Goal: Task Accomplishment & Management: Manage account settings

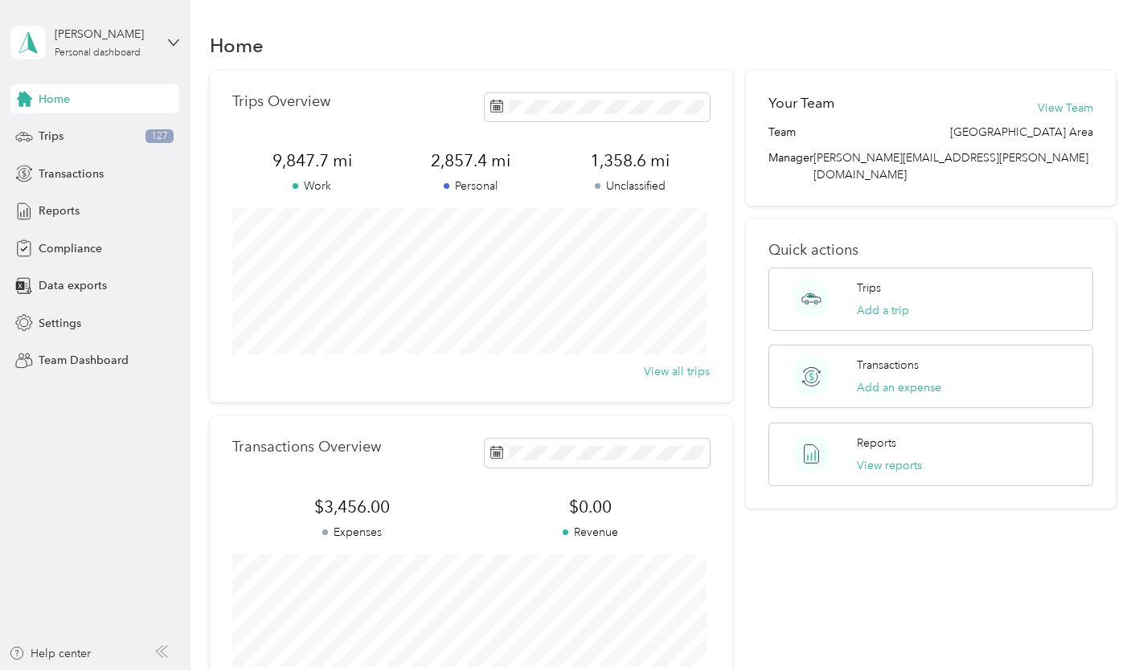
click at [166, 41] on div "[PERSON_NAME] Personal dashboard" at bounding box center [94, 42] width 169 height 56
click at [137, 141] on div "Team dashboard Personal dashboard Log out" at bounding box center [270, 165] width 497 height 101
click at [174, 42] on icon at bounding box center [173, 42] width 11 height 11
click at [132, 135] on div "Team dashboard" at bounding box center [270, 132] width 497 height 28
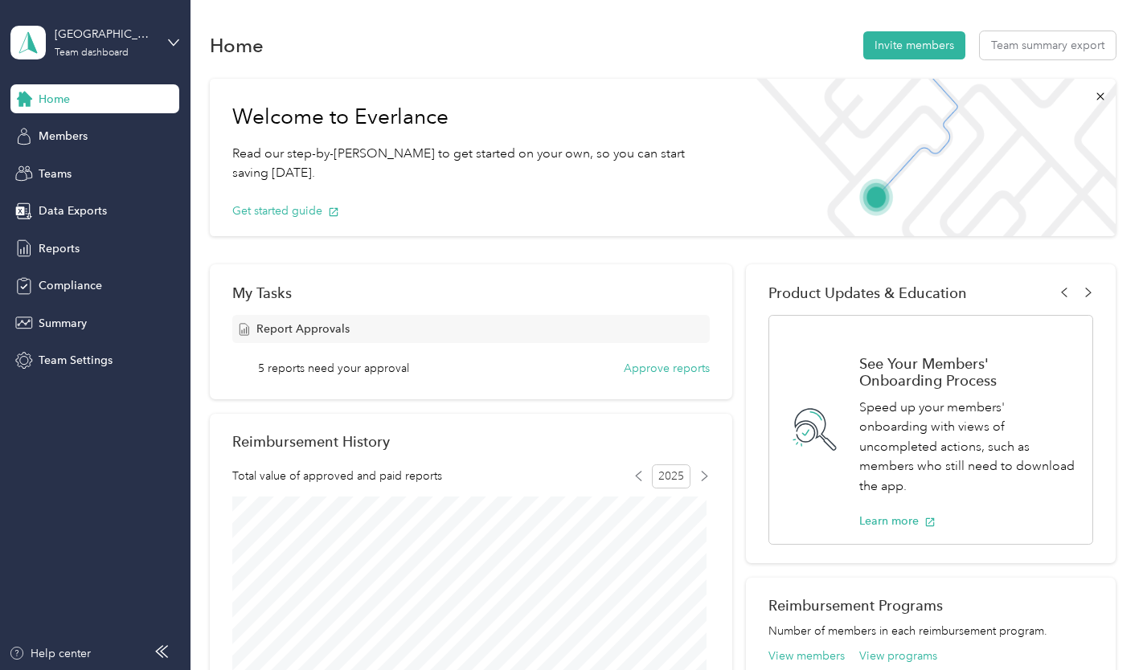
click at [72, 256] on span "Reports" at bounding box center [59, 248] width 41 height 17
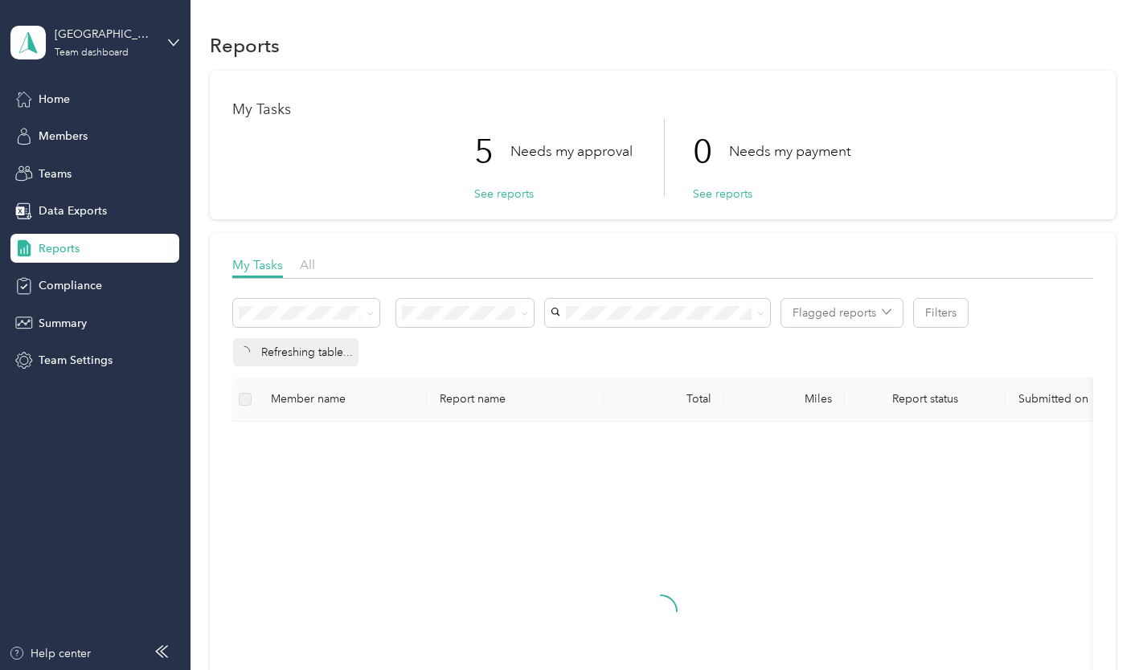
click at [504, 192] on button "See reports" at bounding box center [503, 194] width 59 height 17
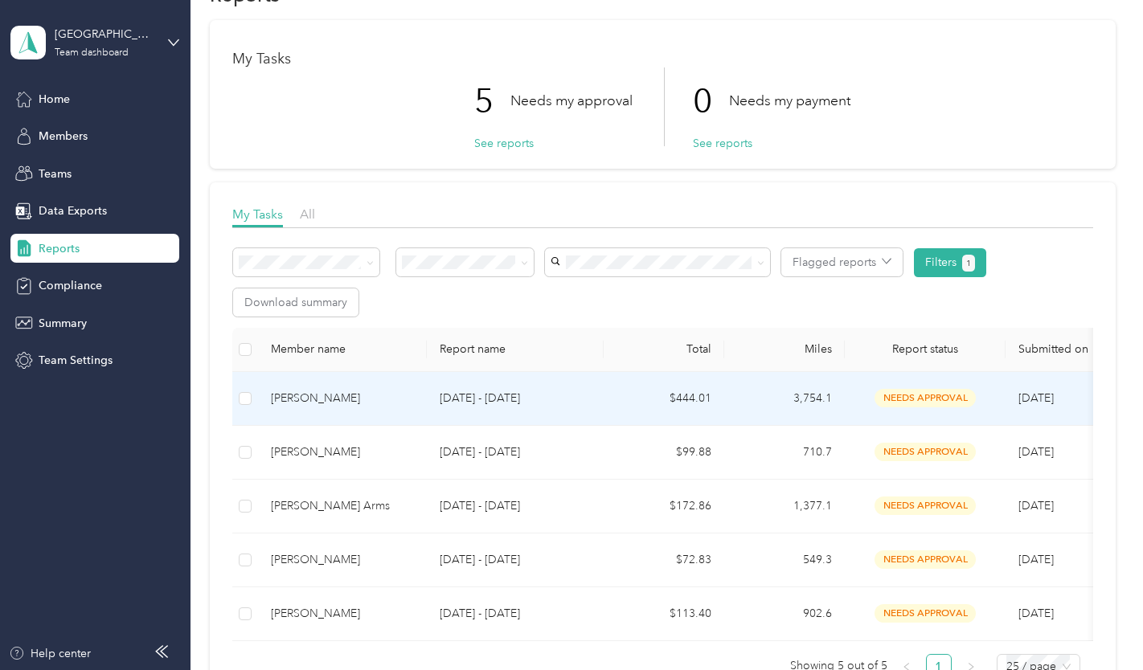
scroll to position [80, 0]
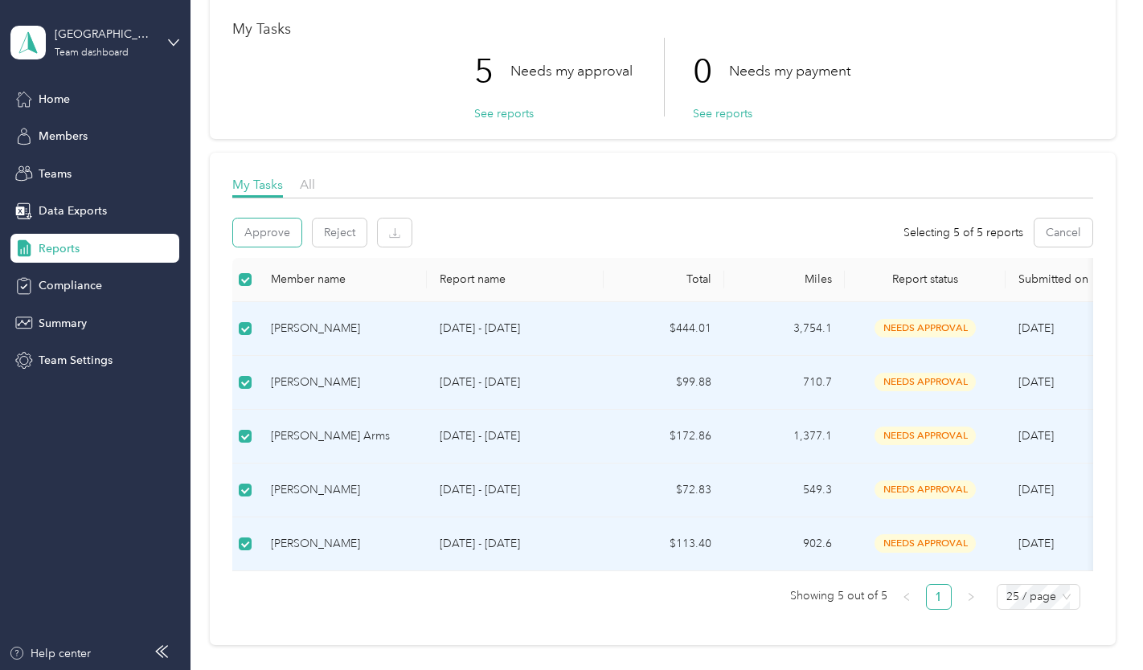
click at [256, 228] on button "Approve" at bounding box center [267, 233] width 68 height 28
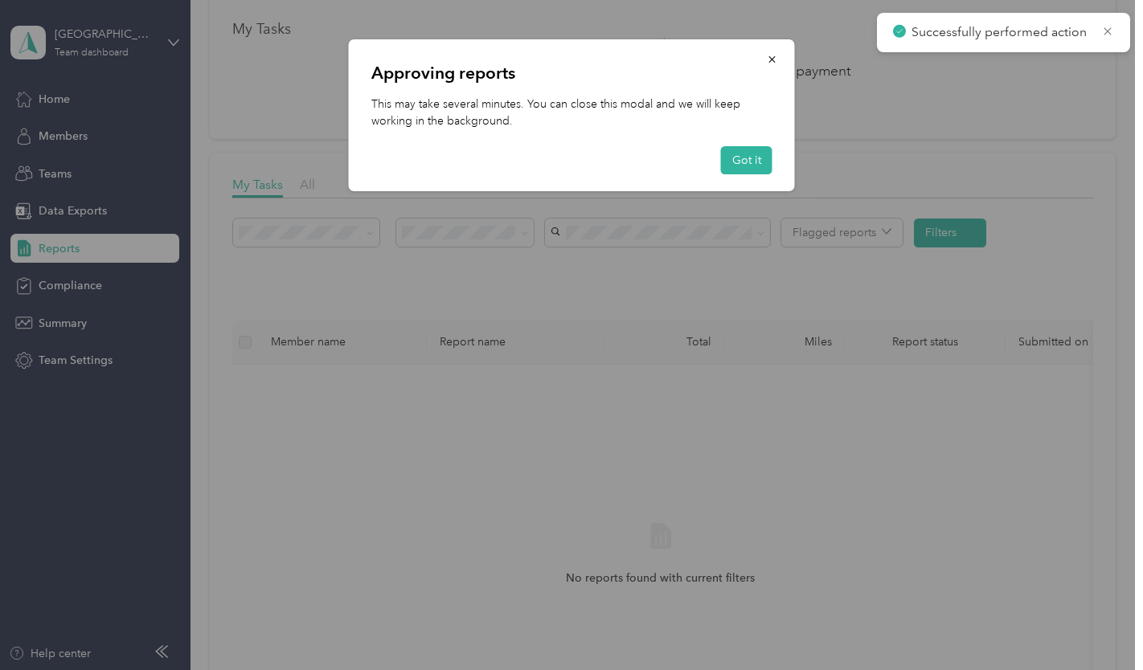
click at [736, 161] on button "Got it" at bounding box center [746, 160] width 51 height 28
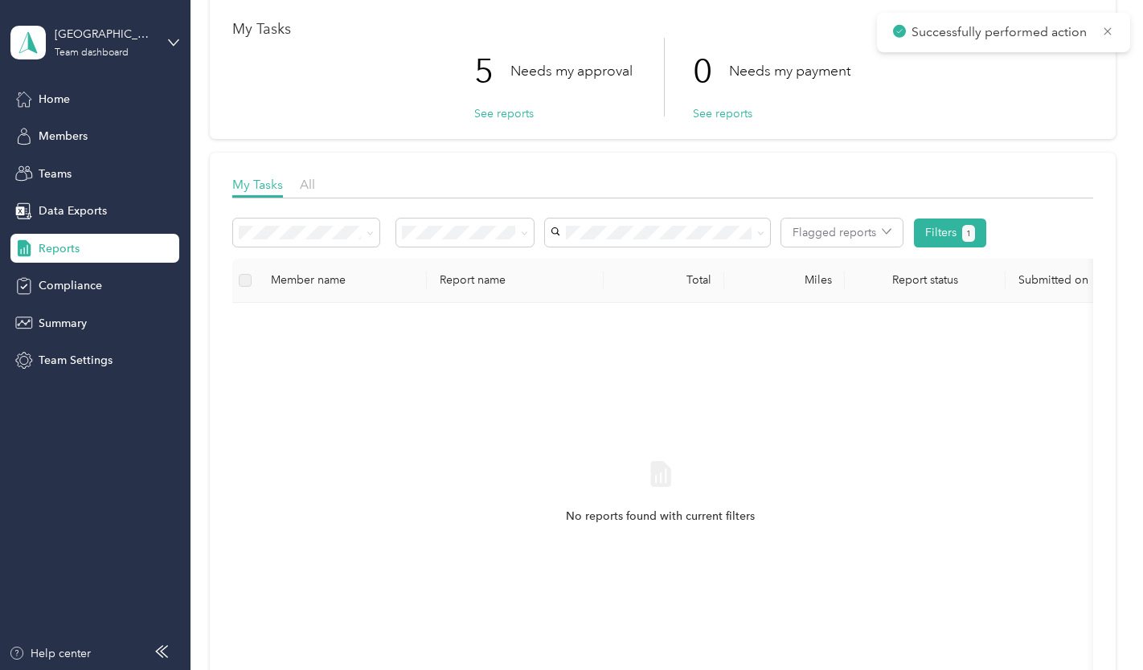
click at [169, 41] on icon at bounding box center [173, 42] width 11 height 11
click at [122, 166] on div "Personal dashboard" at bounding box center [75, 168] width 101 height 17
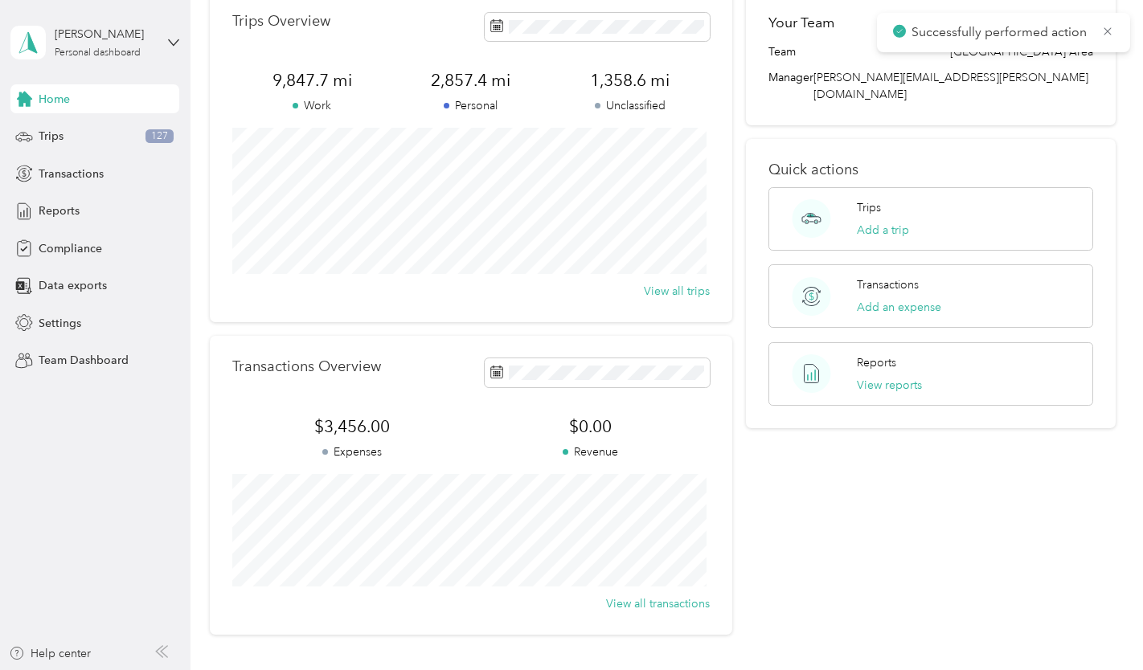
click at [104, 139] on div "Trips 127" at bounding box center [94, 136] width 169 height 29
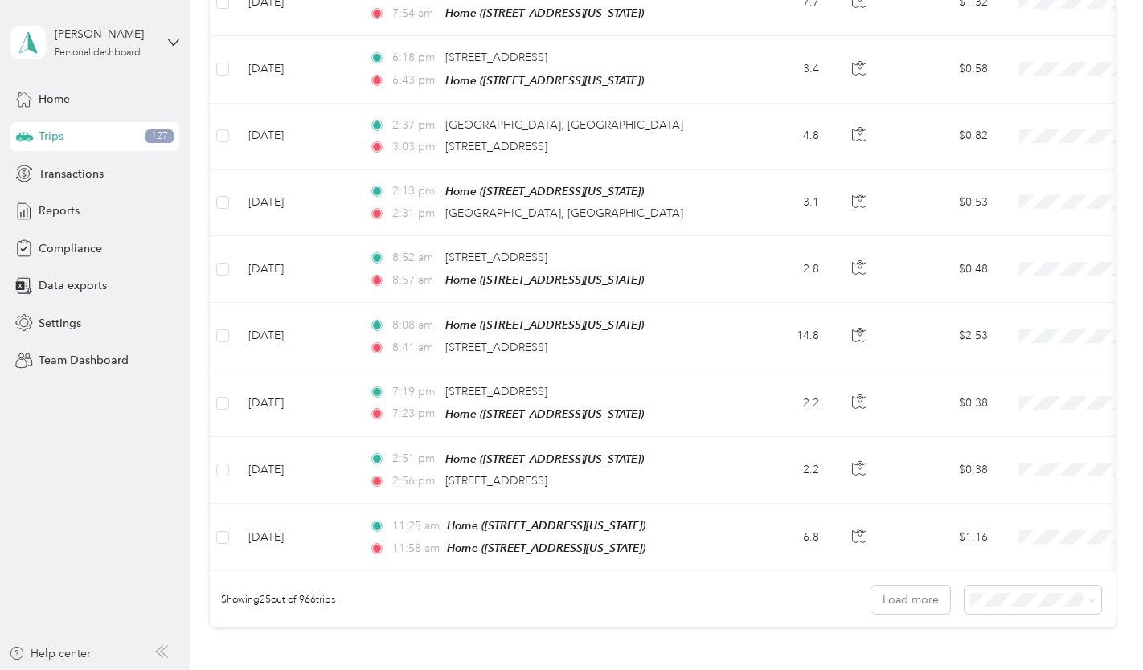
scroll to position [1551, 0]
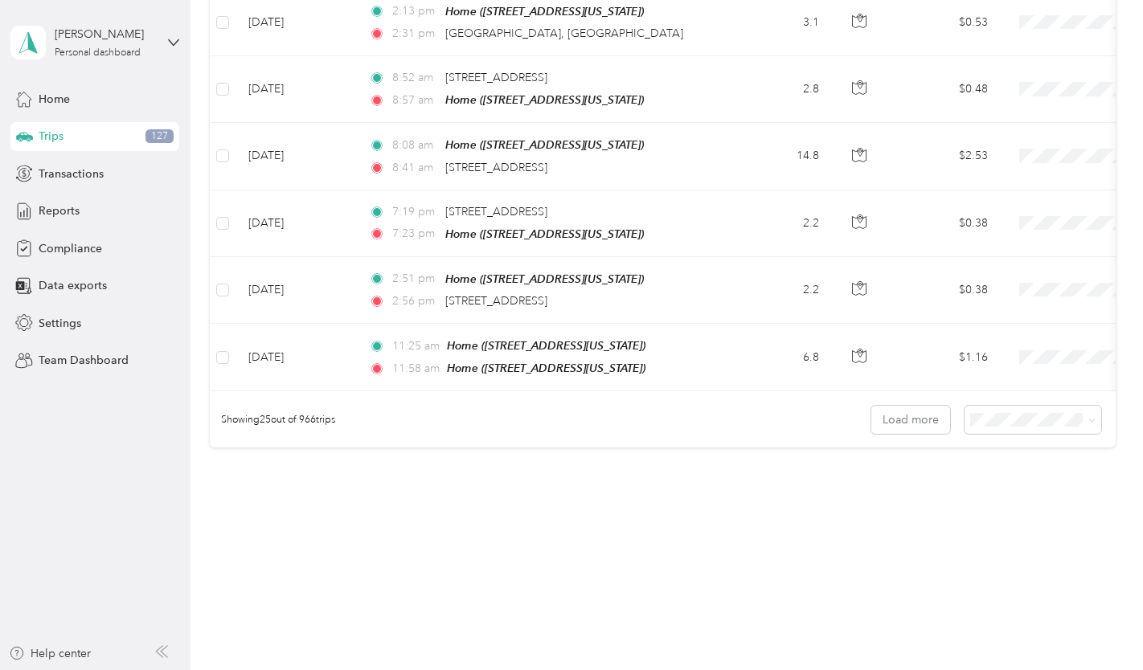
drag, startPoint x: 1008, startPoint y: 490, endPoint x: 1004, endPoint y: 498, distance: 9.0
click at [1004, 429] on span at bounding box center [1032, 420] width 137 height 28
click at [1010, 408] on span at bounding box center [1032, 420] width 137 height 28
click at [1004, 501] on span "100 per load" at bounding box center [1004, 506] width 66 height 14
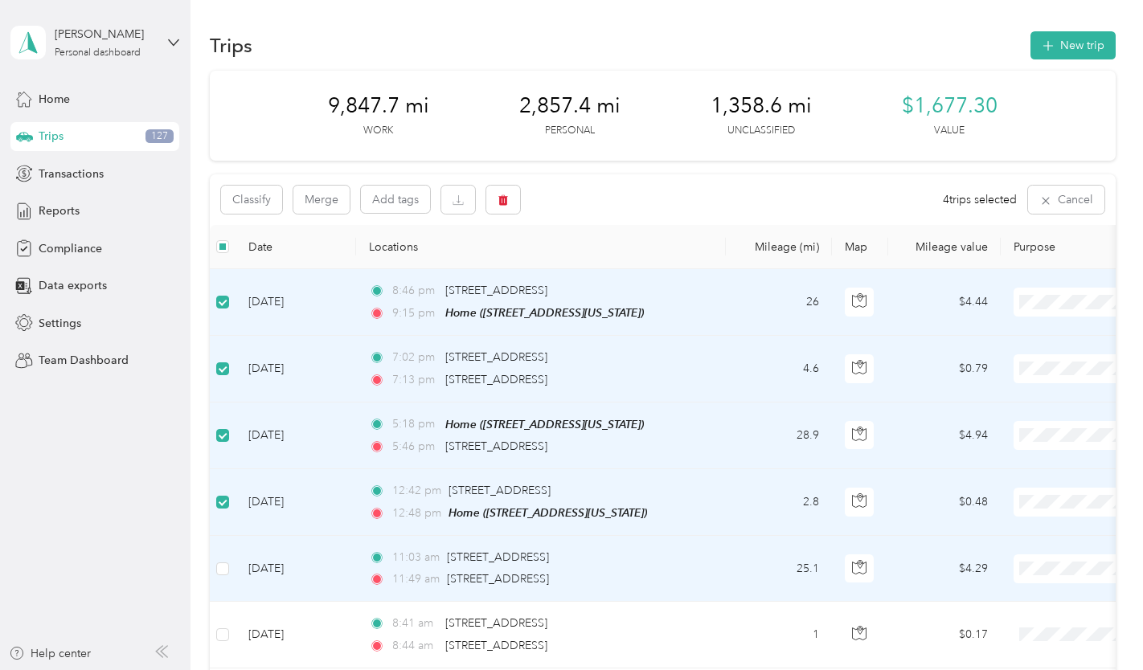
click at [229, 557] on td at bounding box center [223, 569] width 26 height 66
click at [230, 568] on td at bounding box center [223, 569] width 26 height 66
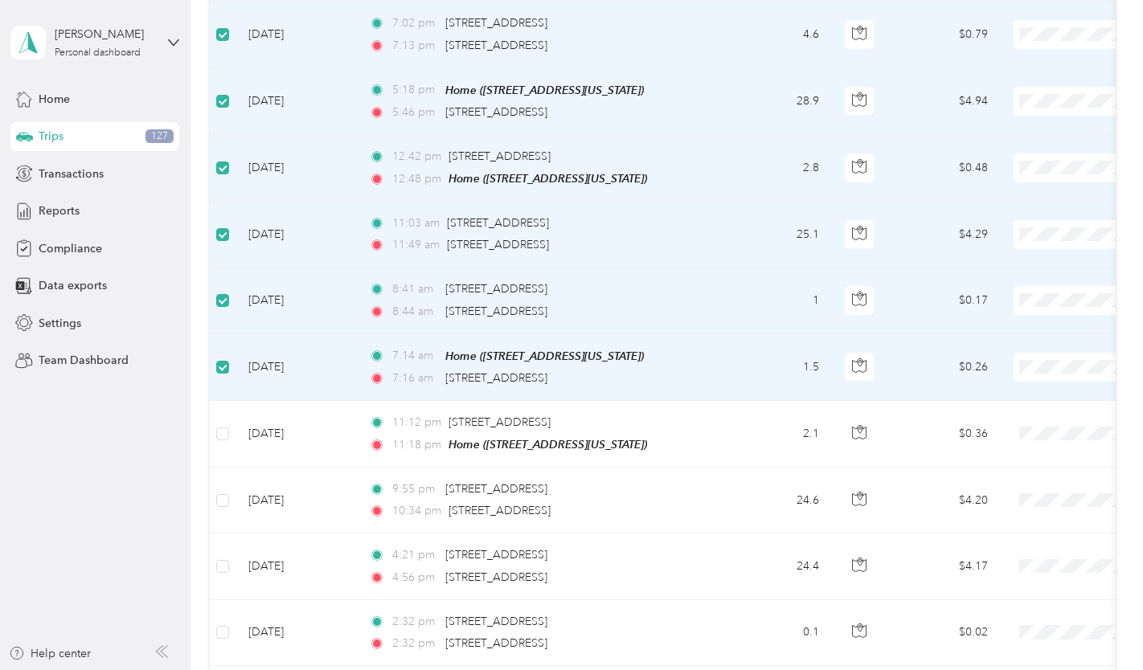
scroll to position [482, 0]
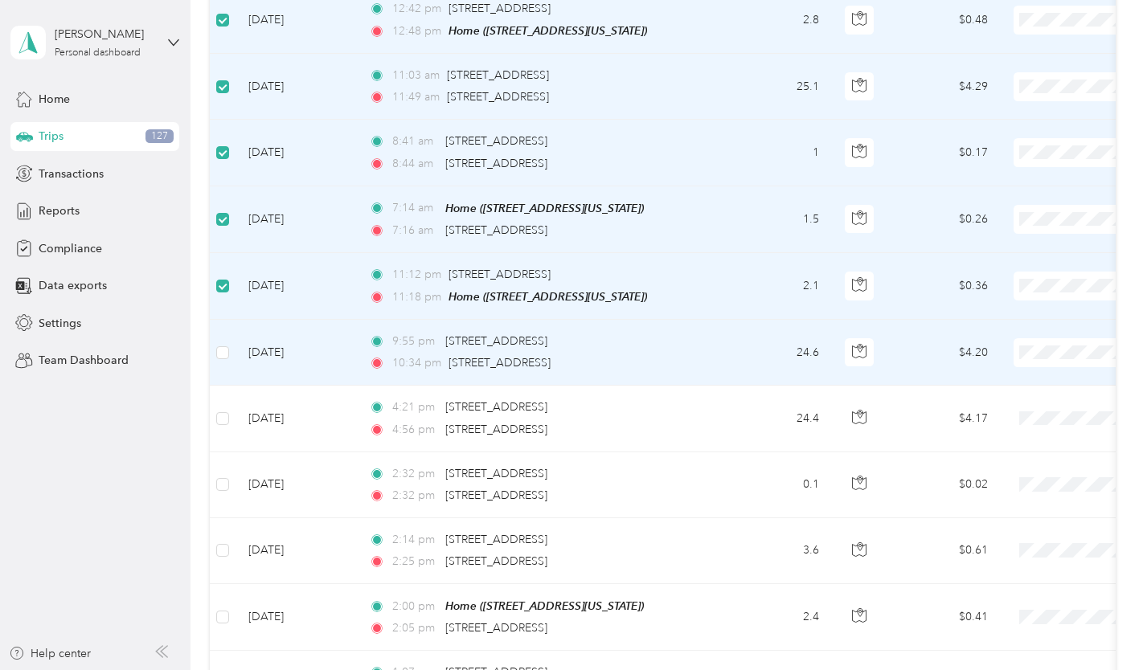
click at [215, 345] on td at bounding box center [223, 353] width 26 height 66
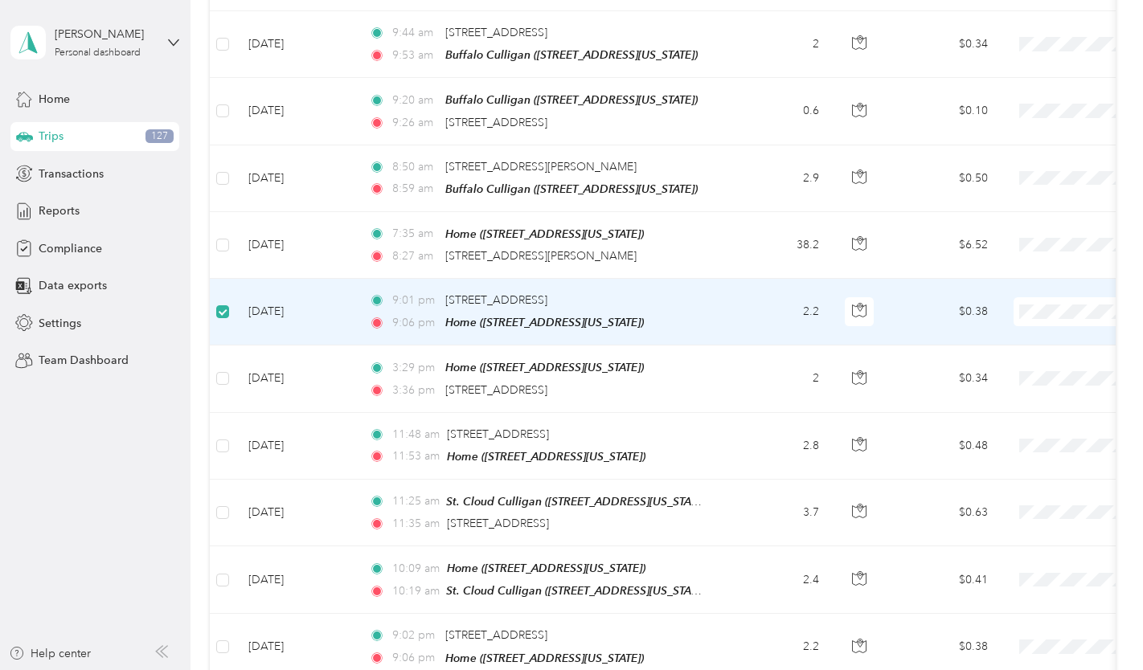
scroll to position [6106, 0]
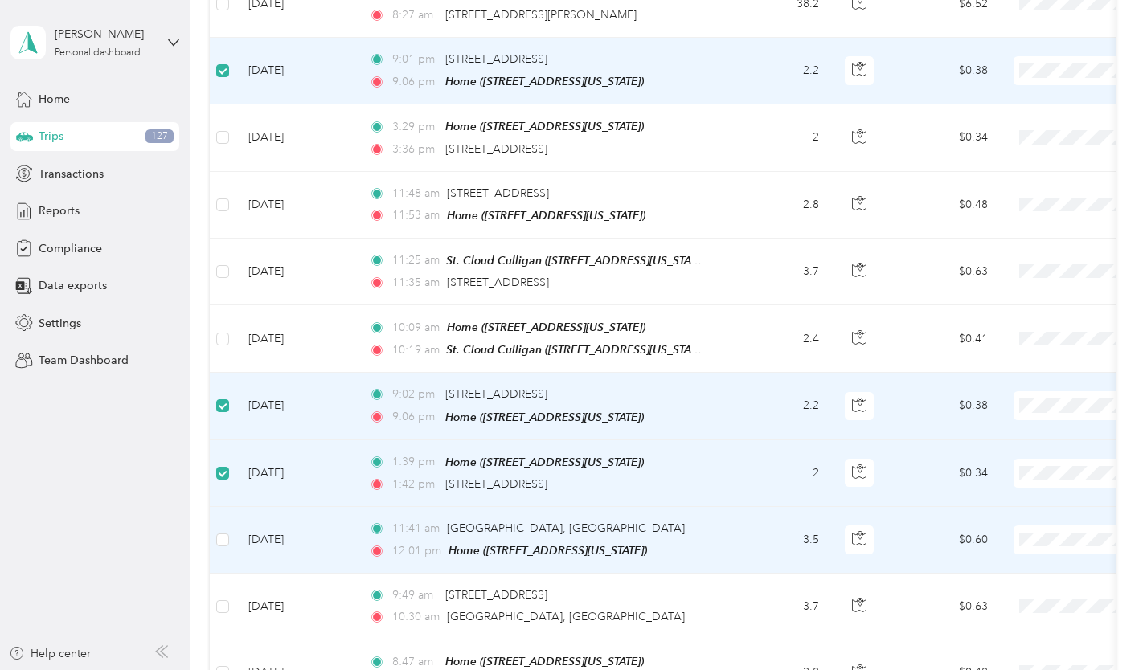
click at [223, 531] on label at bounding box center [222, 540] width 13 height 18
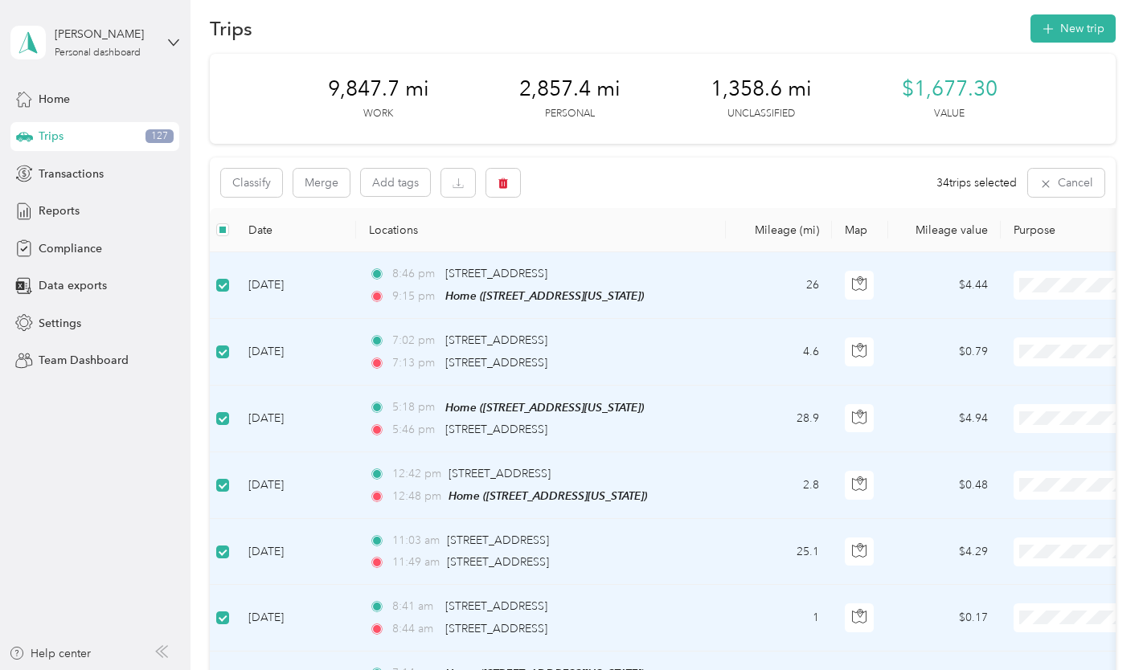
scroll to position [0, 0]
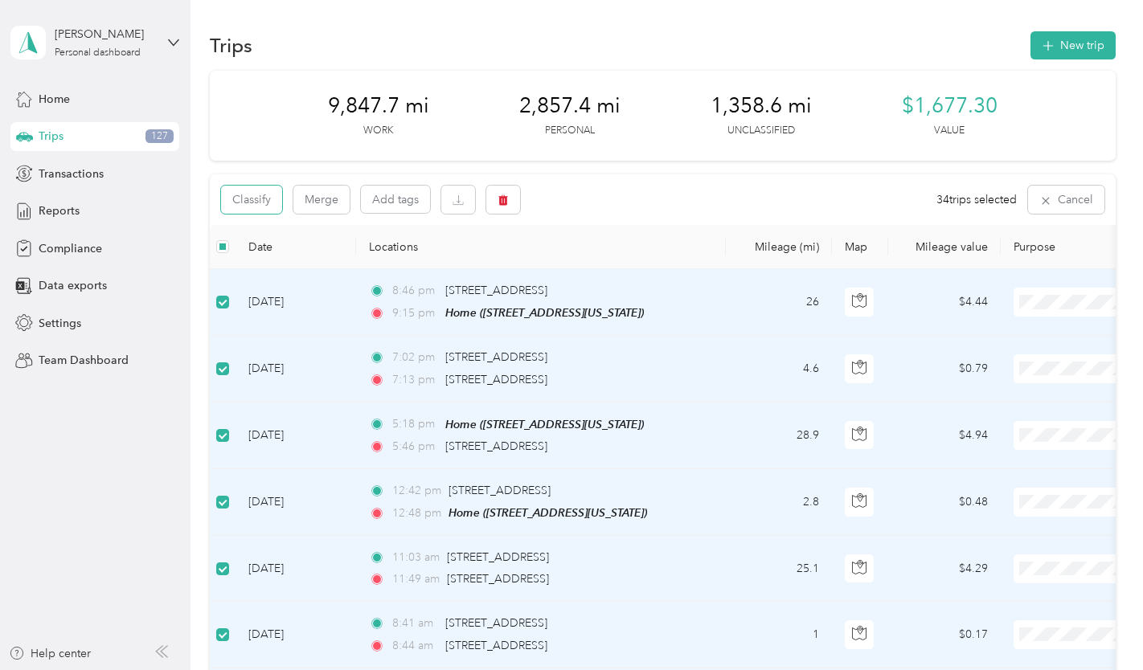
click at [268, 195] on button "Classify" at bounding box center [251, 200] width 61 height 28
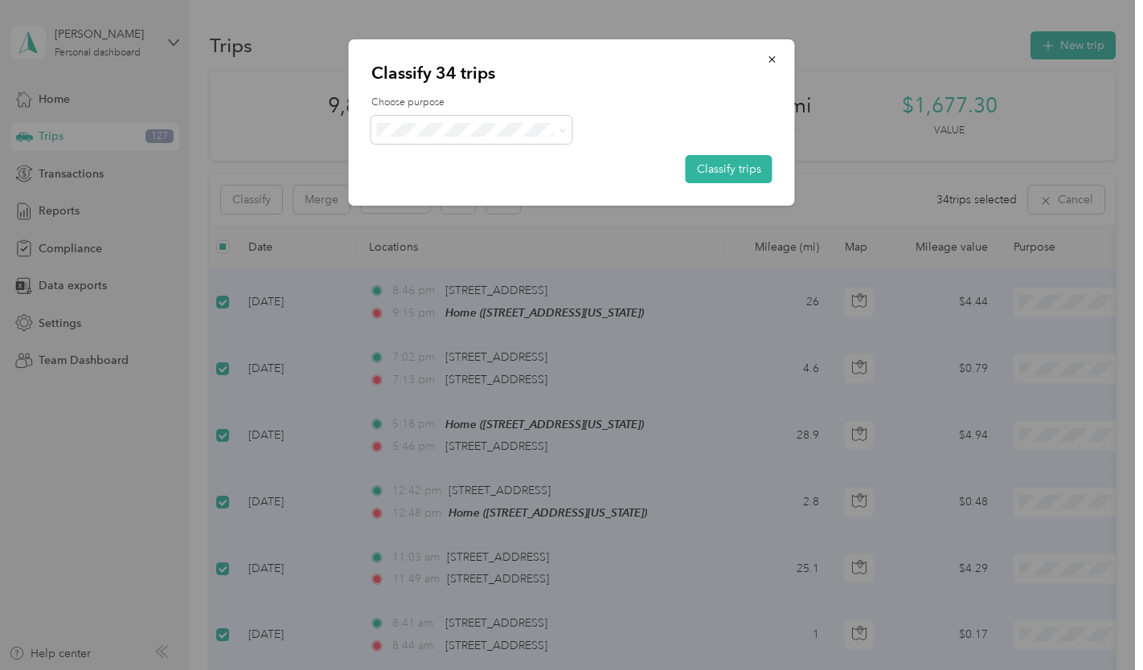
click at [486, 120] on span at bounding box center [471, 130] width 201 height 28
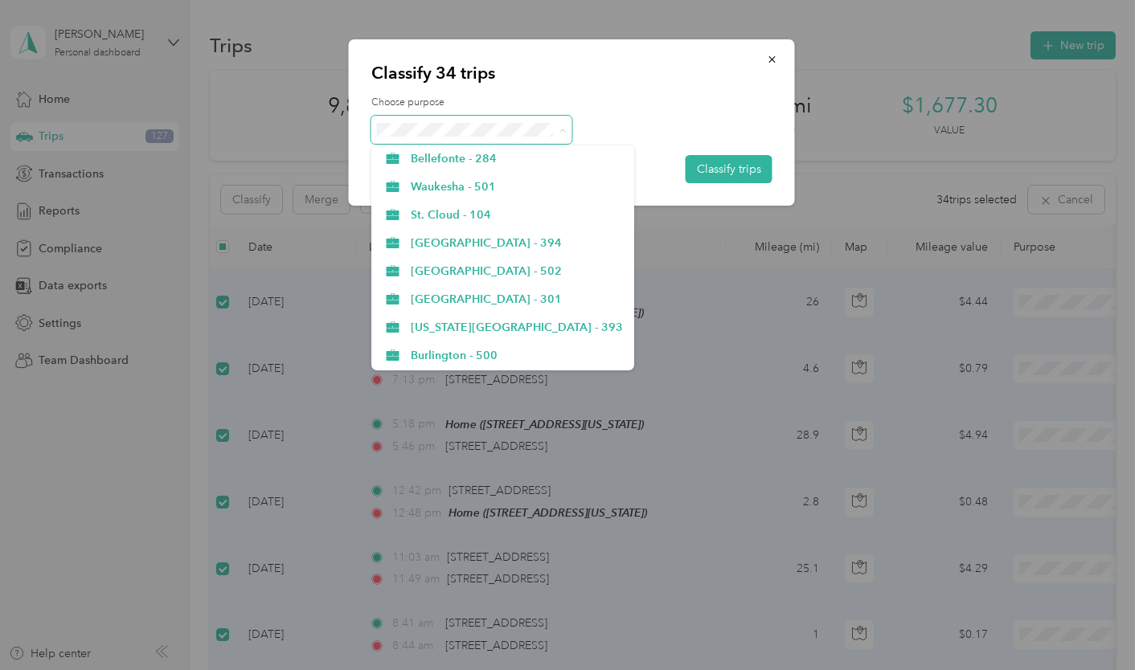
scroll to position [816, 0]
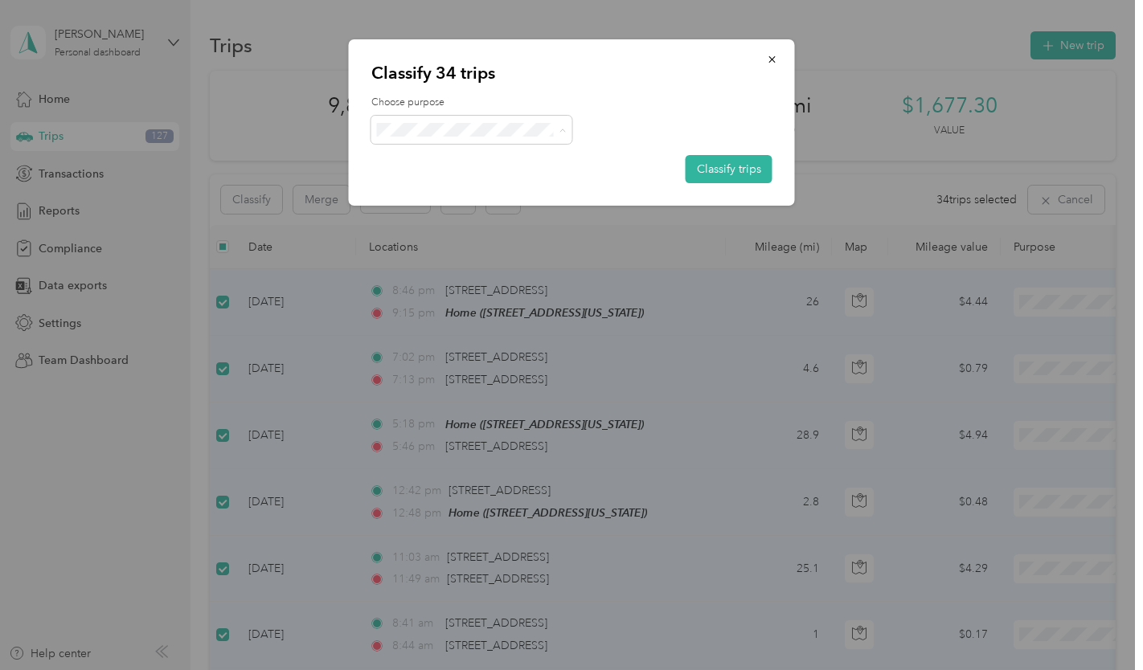
click at [453, 351] on span "Personal" at bounding box center [517, 356] width 212 height 17
click at [705, 166] on button "Classify trips" at bounding box center [728, 169] width 87 height 28
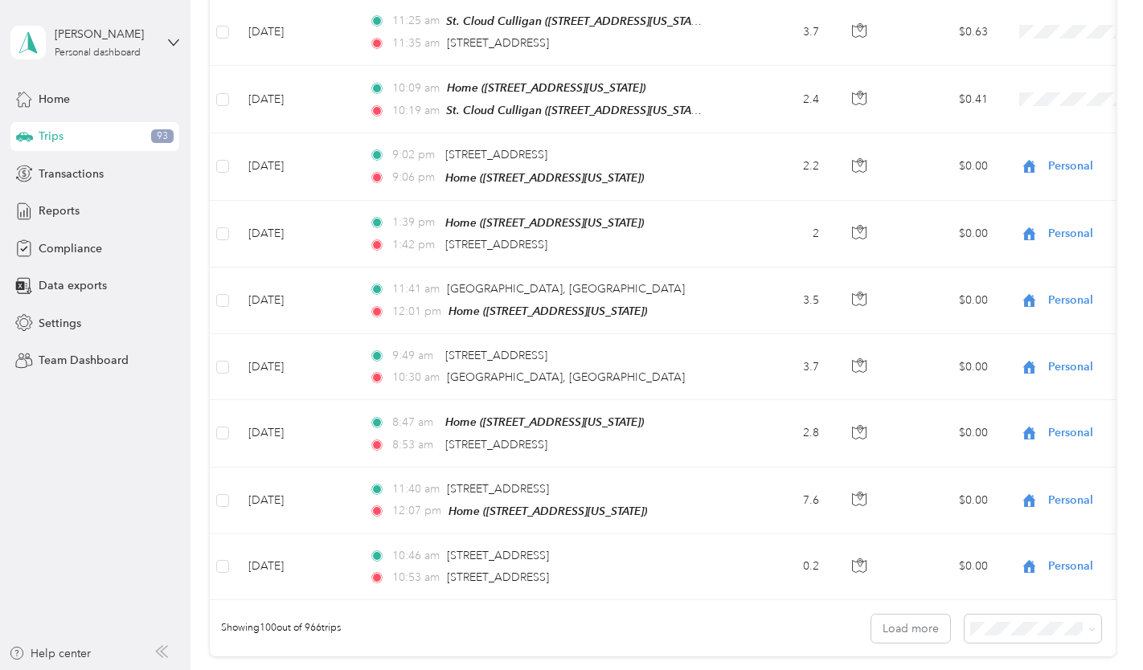
scroll to position [6534, 0]
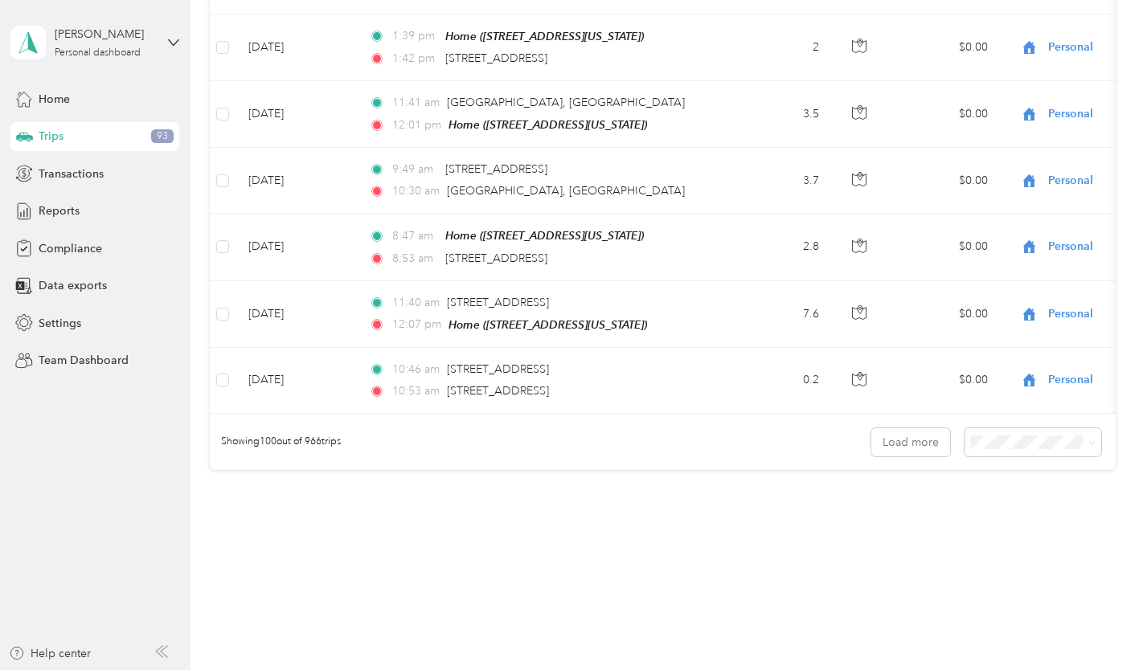
drag, startPoint x: 1020, startPoint y: 501, endPoint x: 1004, endPoint y: 492, distance: 18.7
click at [1020, 502] on span "100 per load" at bounding box center [1004, 506] width 66 height 14
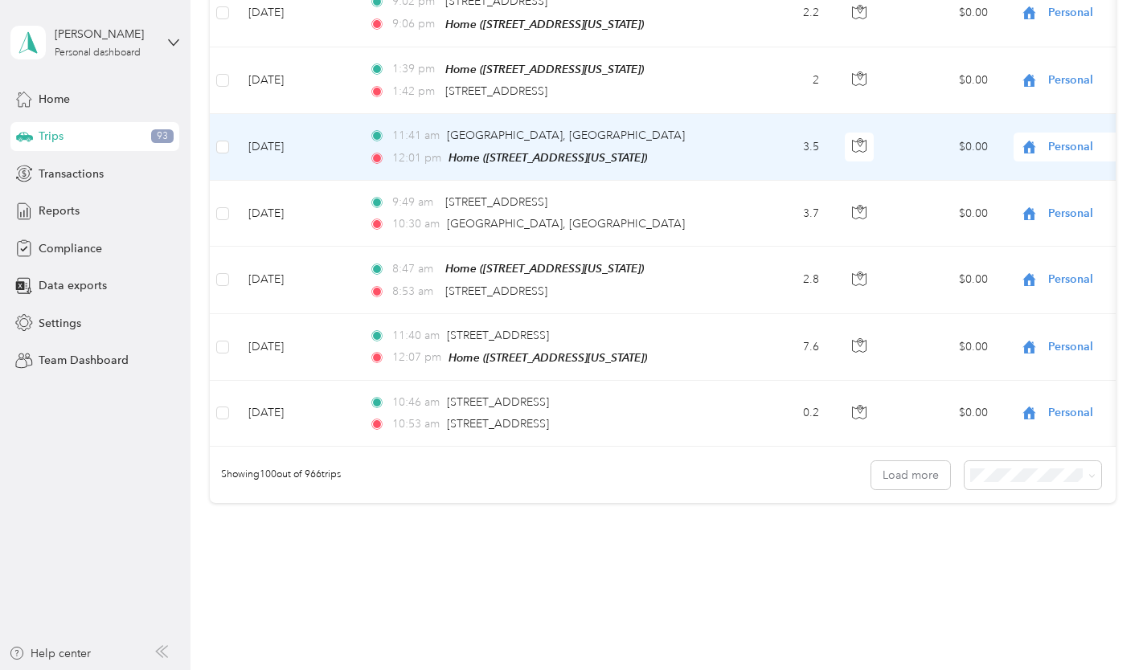
scroll to position [6534, 0]
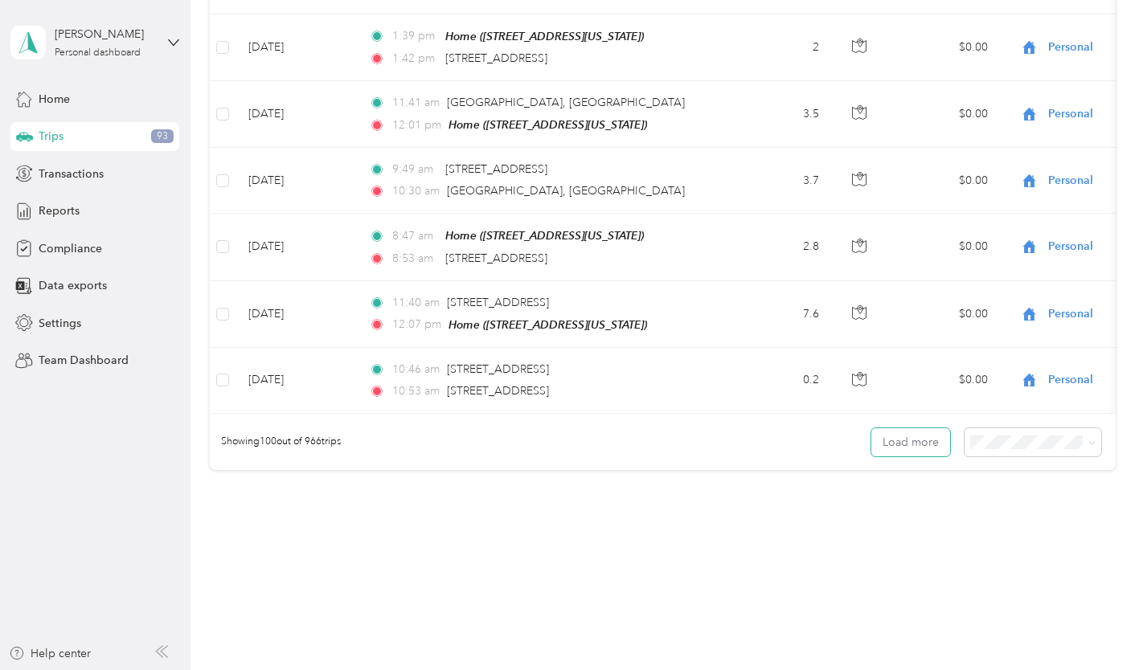
click at [902, 428] on button "Load more" at bounding box center [910, 442] width 79 height 28
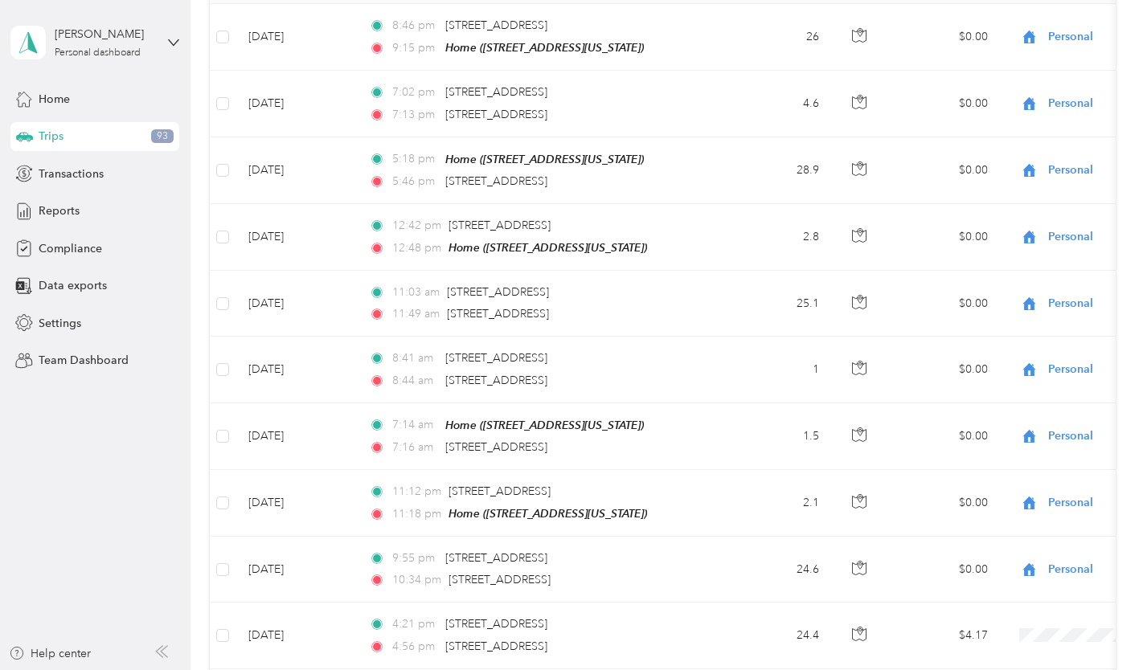
scroll to position [0, 0]
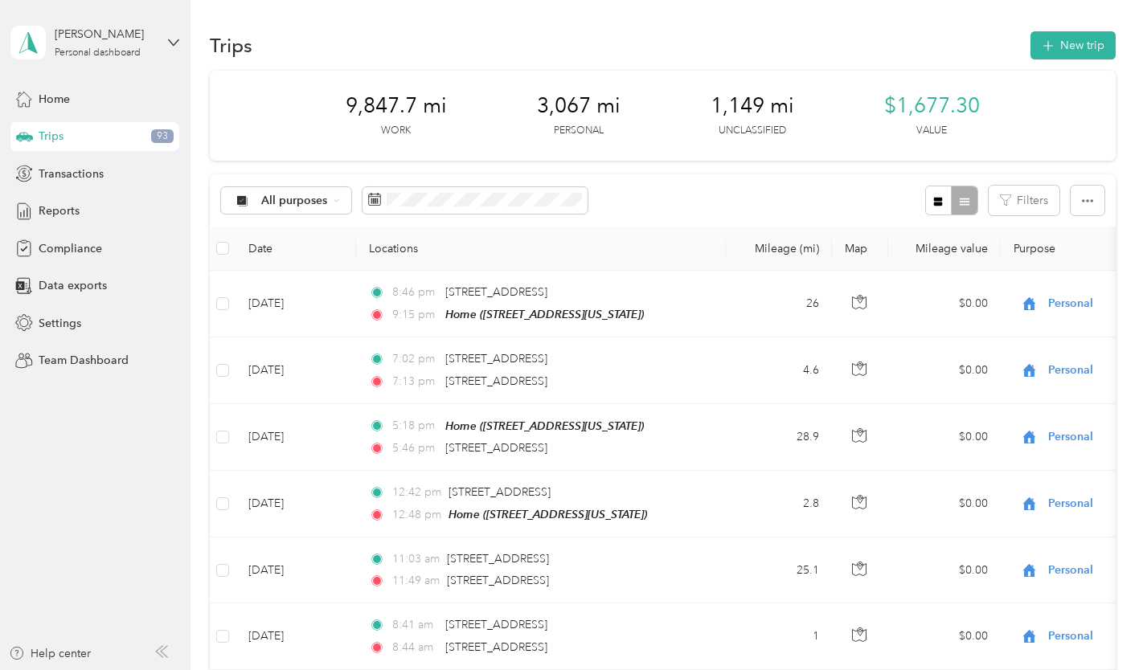
click at [292, 200] on span "All purposes" at bounding box center [294, 200] width 67 height 11
click at [305, 250] on span "Unclassified" at bounding box center [367, 257] width 212 height 17
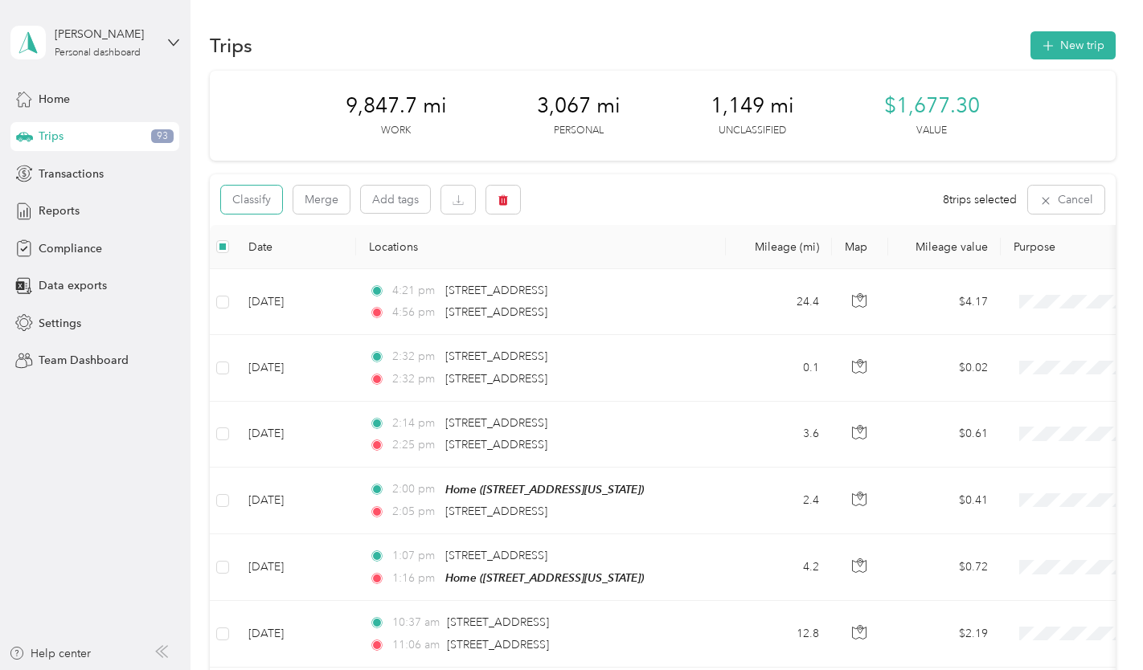
click at [268, 202] on button "Classify" at bounding box center [251, 200] width 61 height 28
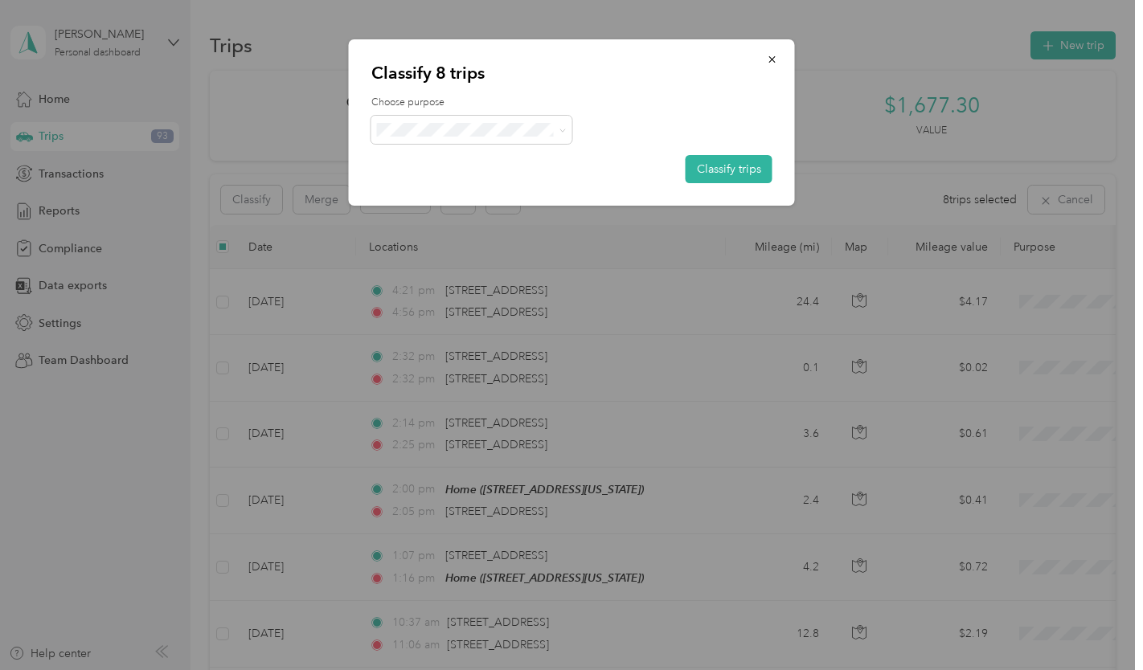
click at [472, 137] on span at bounding box center [471, 130] width 201 height 28
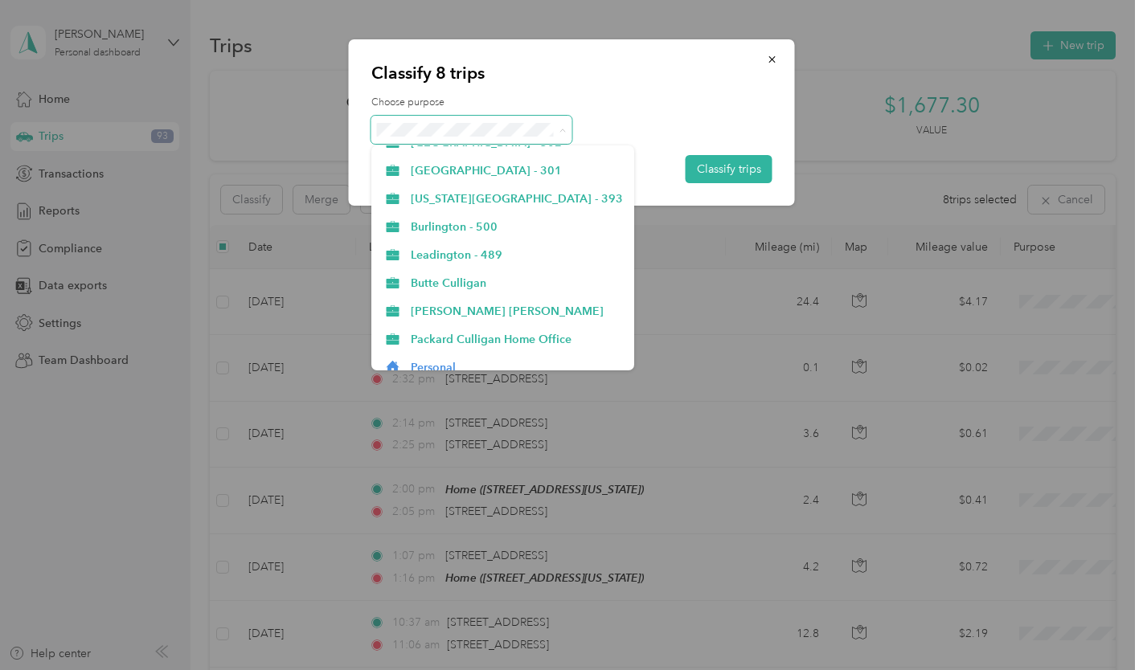
scroll to position [816, 0]
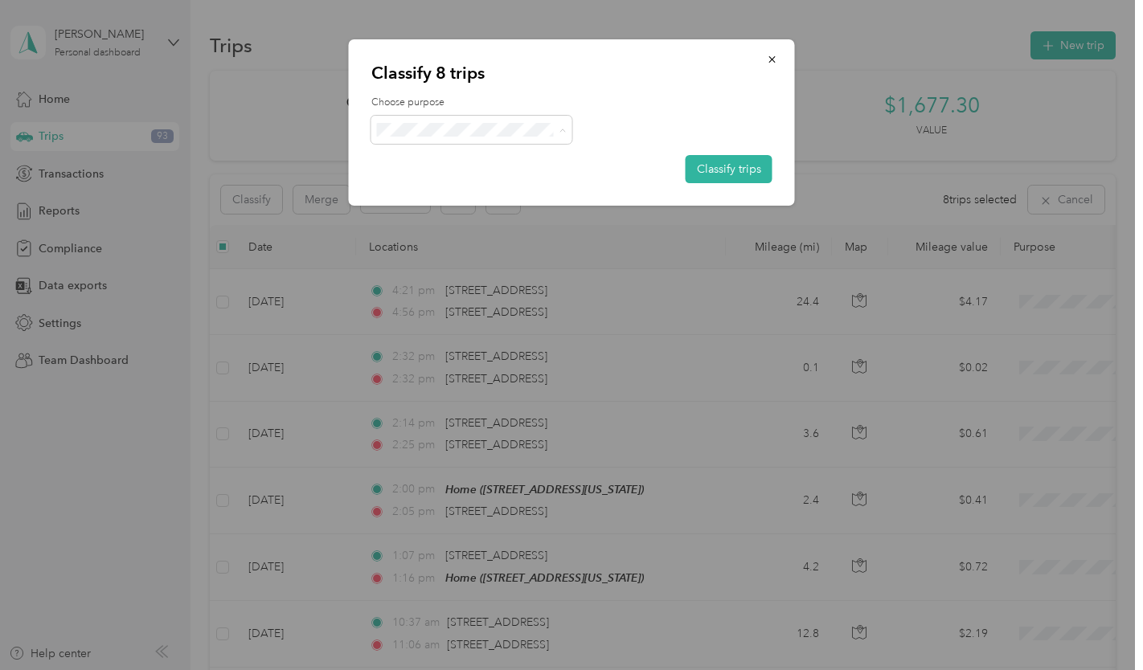
click at [438, 350] on span "Personal" at bounding box center [517, 356] width 212 height 17
click at [701, 174] on button "Classify trips" at bounding box center [728, 169] width 87 height 28
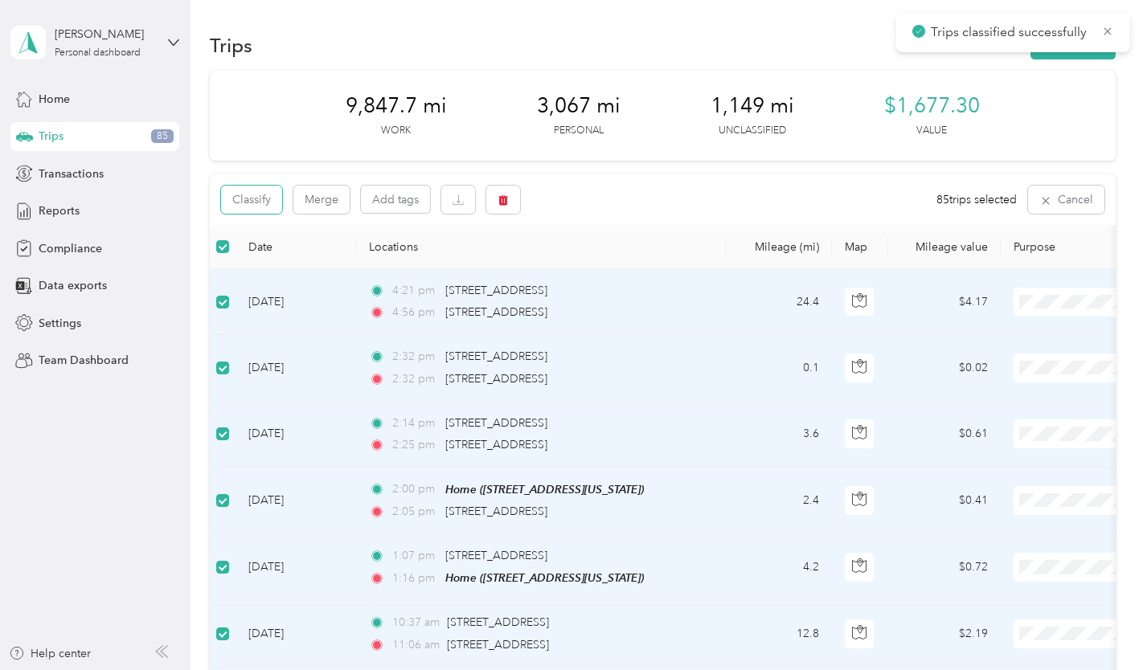
click at [266, 197] on button "Classify" at bounding box center [251, 200] width 61 height 28
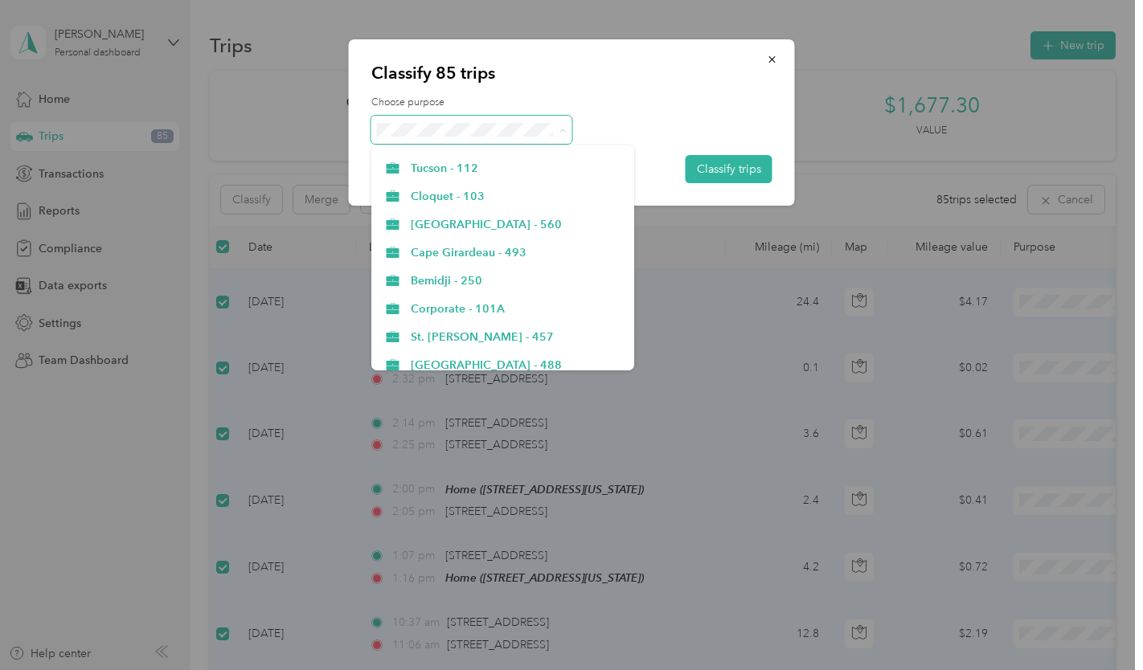
scroll to position [402, 0]
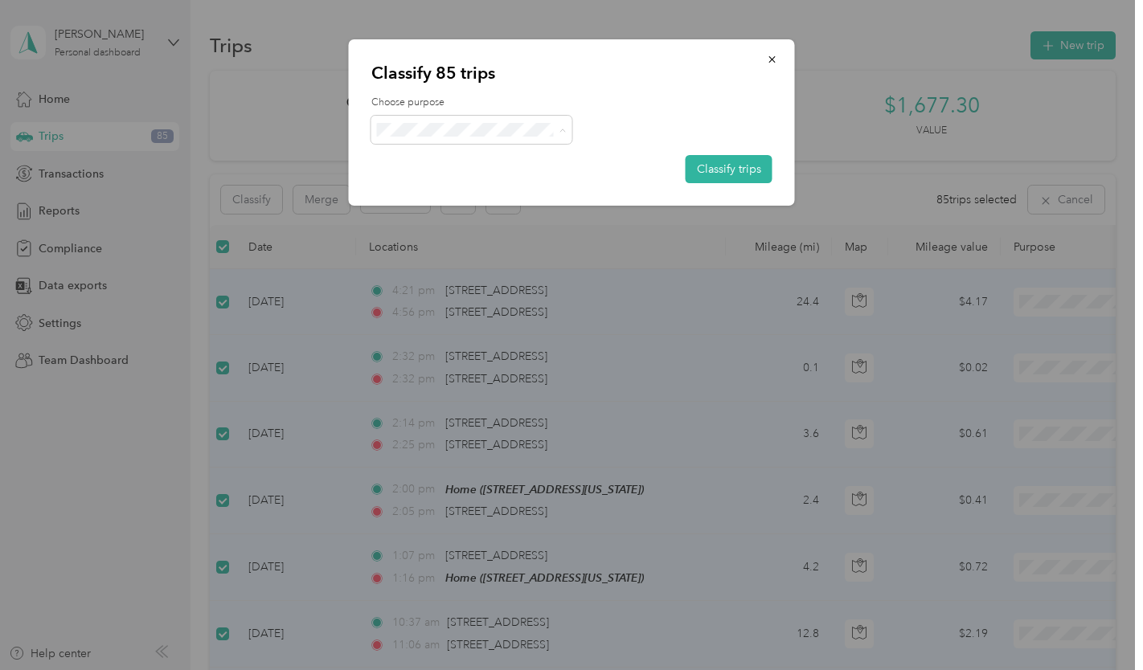
click at [498, 219] on ol "Stillwater - 306 Faribault - 119 Wadena - 267 Anoka - 100 Minnetonka - 101 Bois…" at bounding box center [503, 257] width 264 height 225
click at [497, 215] on ol "Stillwater - 306 Faribault - 119 Wadena - 267 Anoka - 100 Minnetonka - 101 Bois…" at bounding box center [503, 257] width 264 height 225
click at [516, 136] on span at bounding box center [471, 130] width 201 height 28
click at [779, 58] on button "button" at bounding box center [772, 59] width 34 height 28
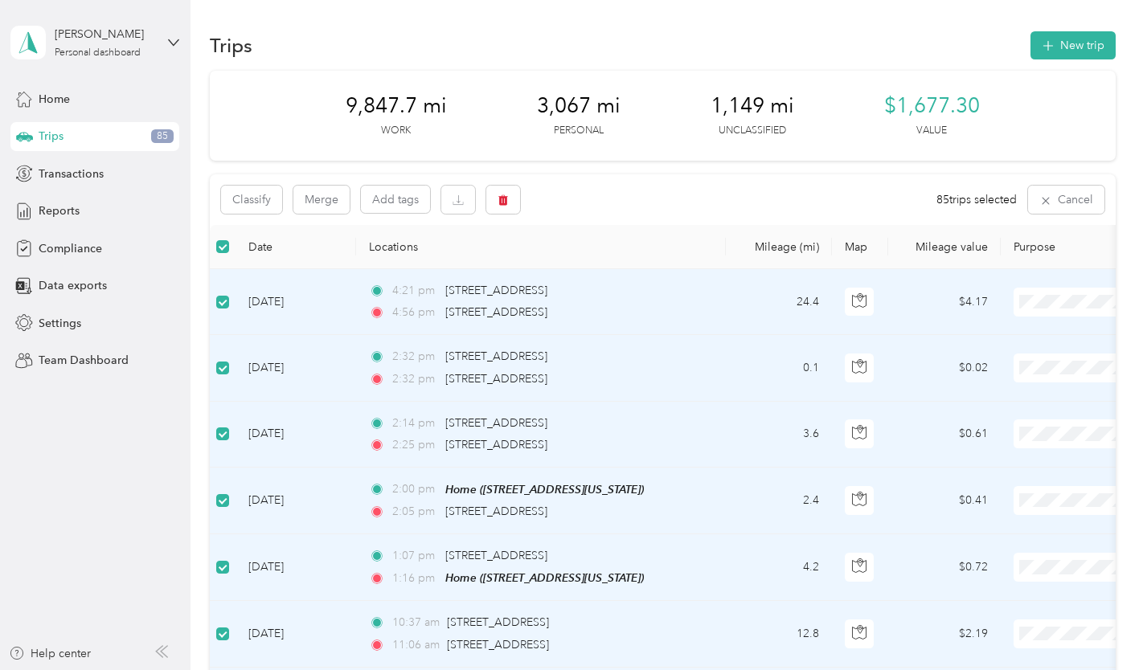
click at [652, 192] on div "Classify Merge Add tags 85 trips selected Cancel" at bounding box center [662, 199] width 905 height 51
click at [269, 198] on button "Classify" at bounding box center [251, 200] width 61 height 28
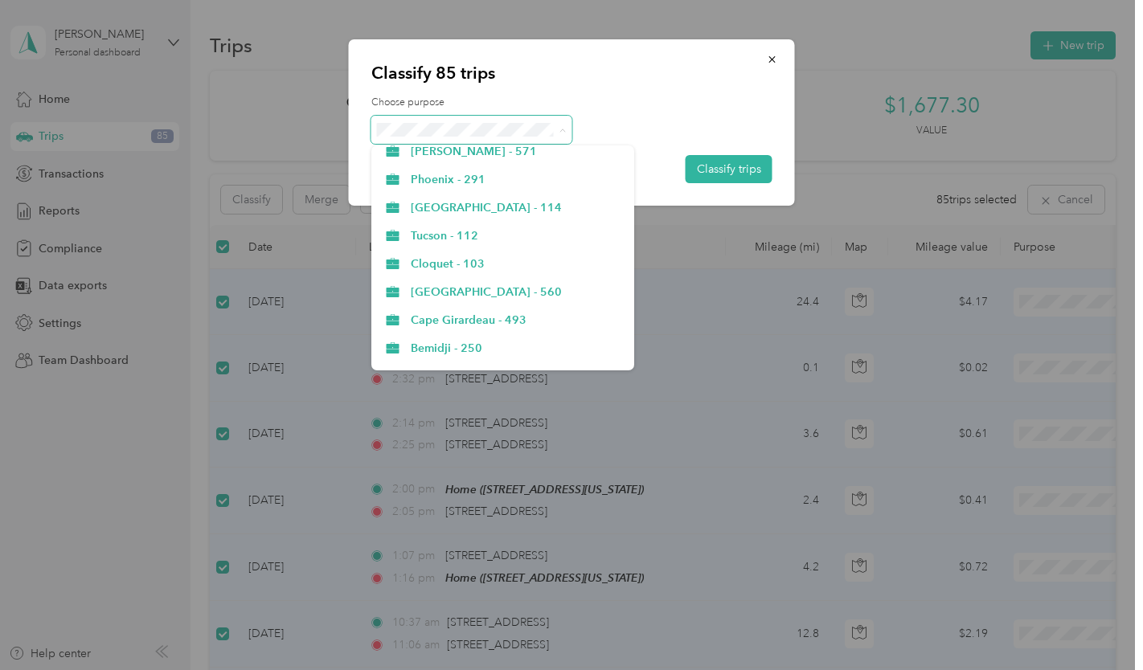
scroll to position [321, 0]
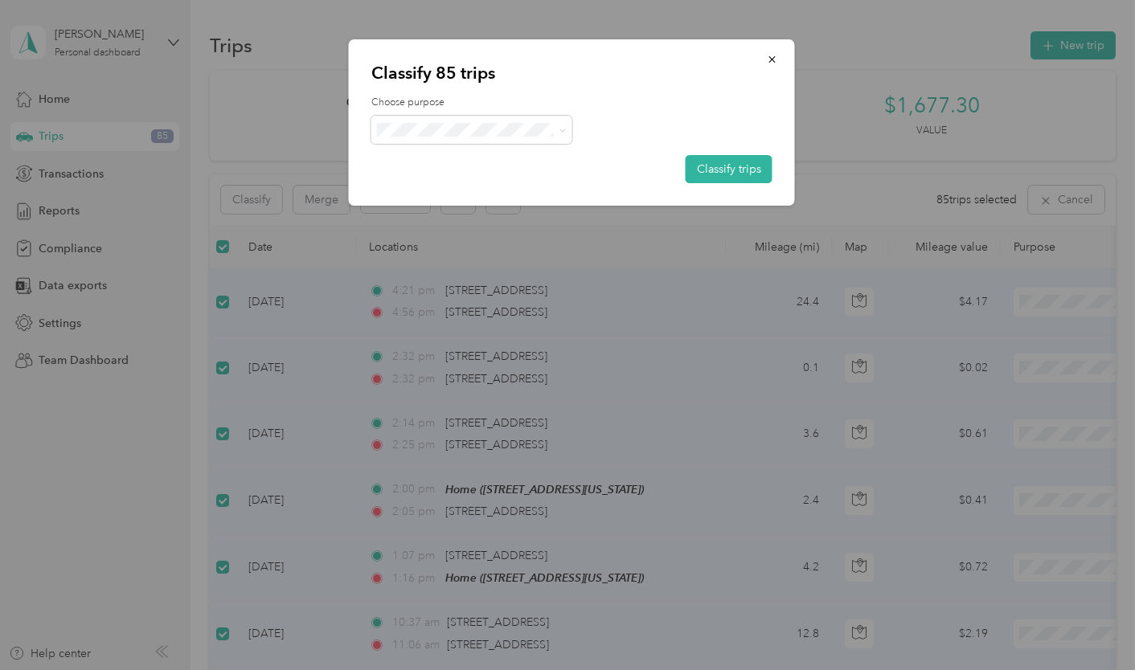
click at [510, 286] on span "Corporate - 101A" at bounding box center [517, 284] width 212 height 17
click at [700, 164] on button "Classify trips" at bounding box center [728, 169] width 87 height 28
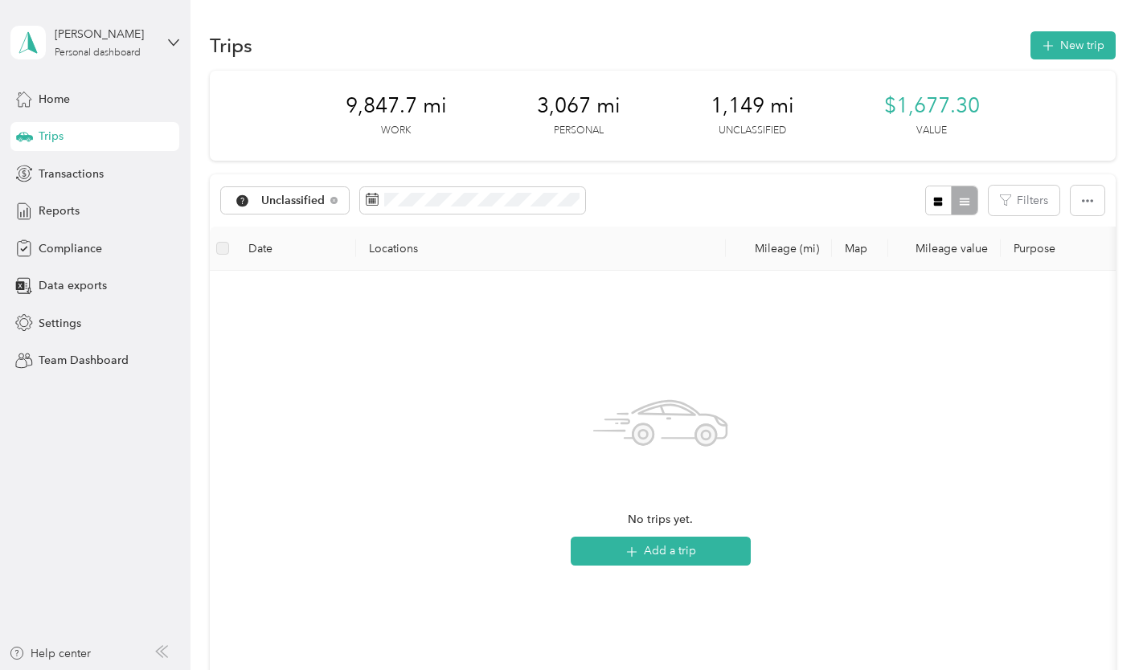
click at [494, 209] on span at bounding box center [472, 200] width 225 height 27
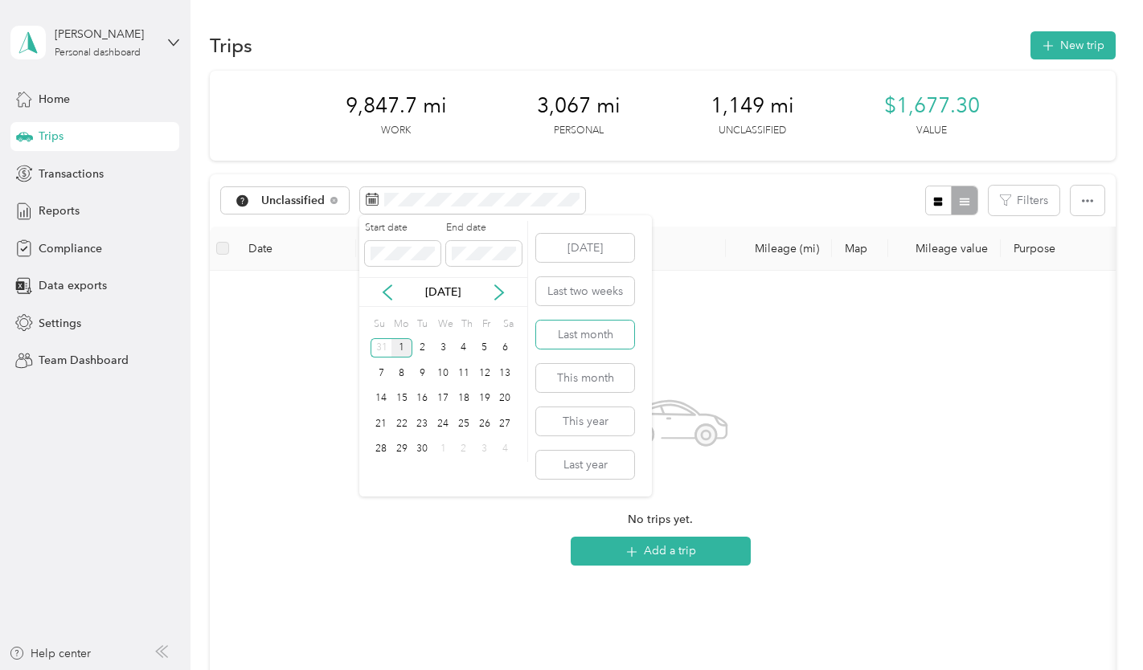
click at [574, 333] on button "Last month" at bounding box center [585, 335] width 98 height 28
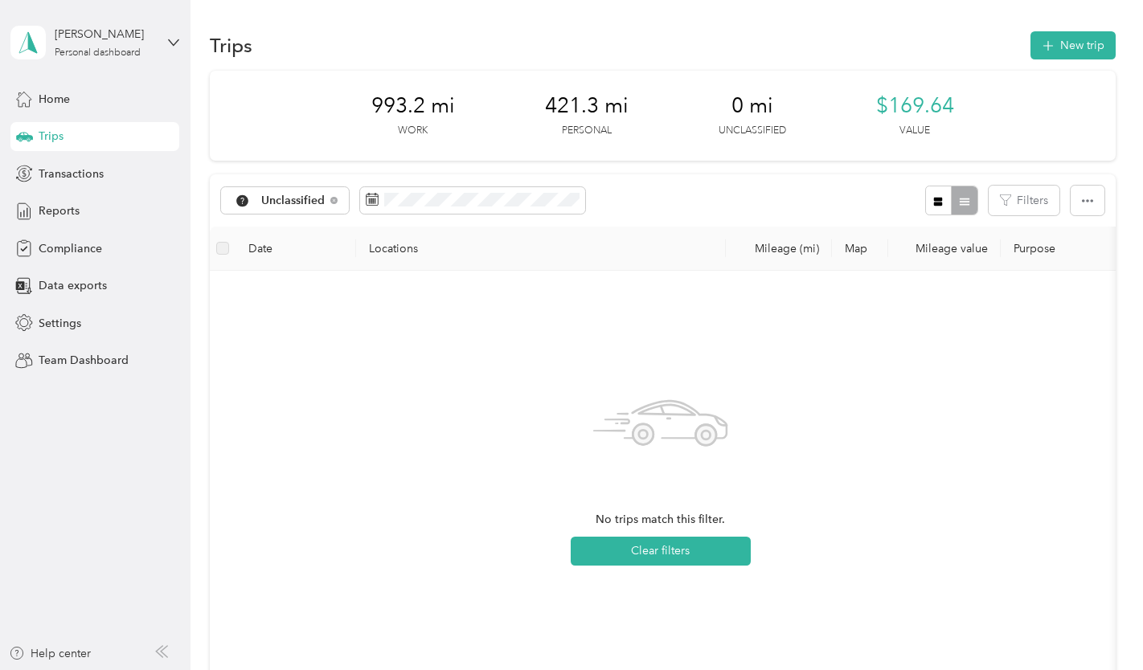
click at [113, 208] on div "Reports" at bounding box center [94, 211] width 169 height 29
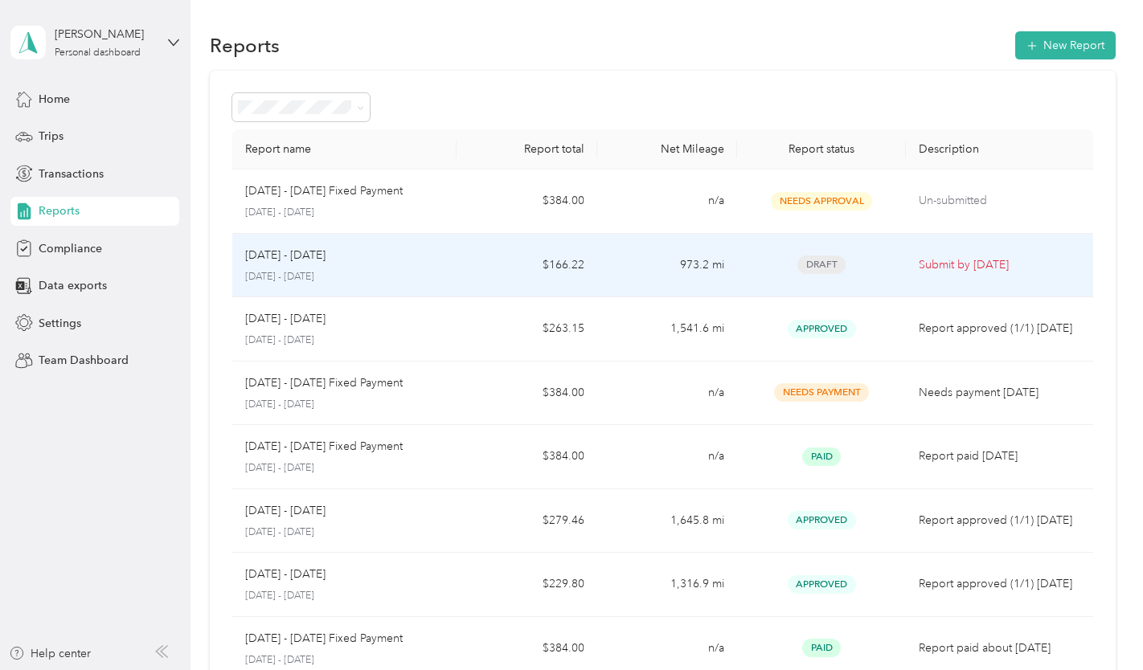
click at [438, 270] on p "August 1 - 31, 2025" at bounding box center [344, 277] width 198 height 14
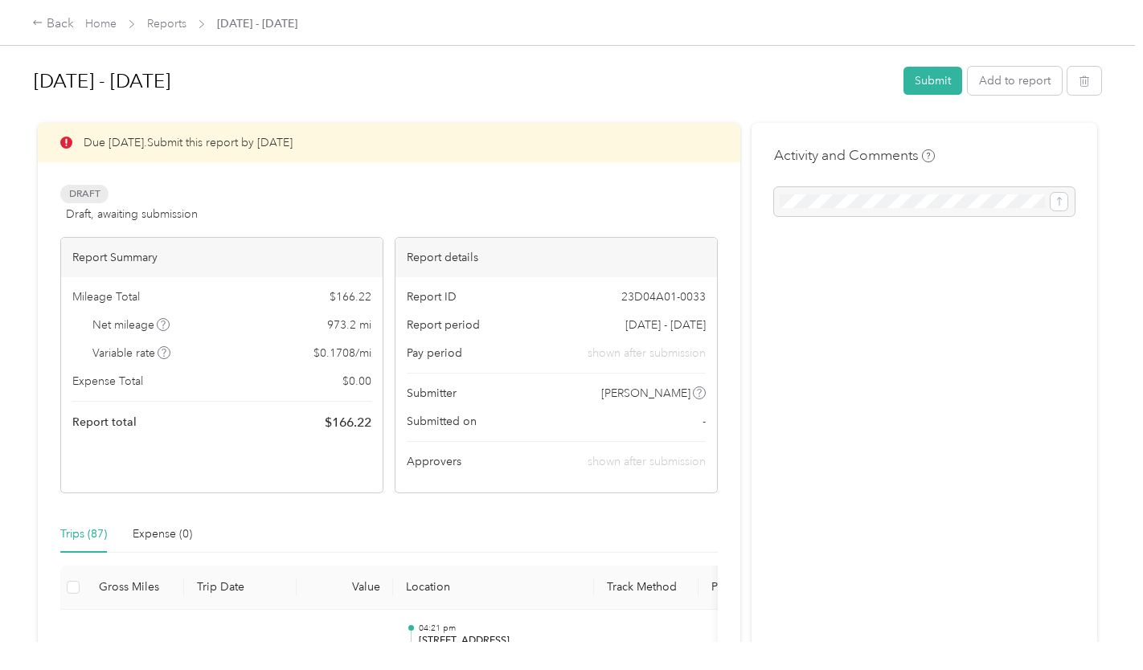
click at [922, 77] on button "Submit" at bounding box center [932, 81] width 59 height 28
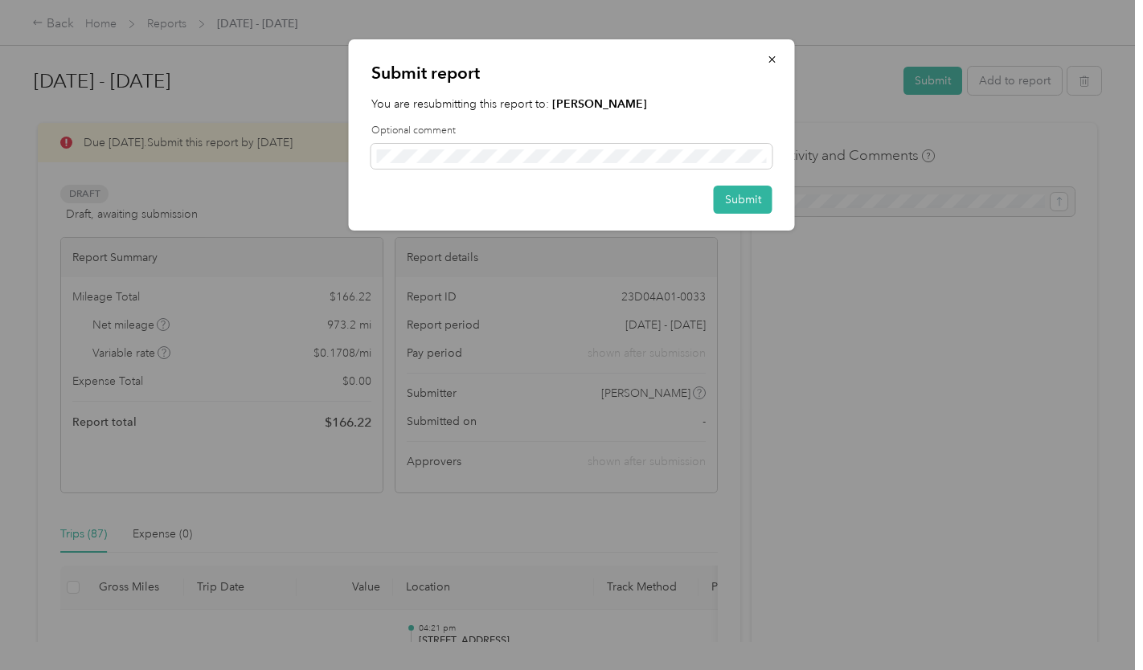
click at [719, 198] on button "Submit" at bounding box center [742, 200] width 59 height 28
